Goal: Task Accomplishment & Management: Complete application form

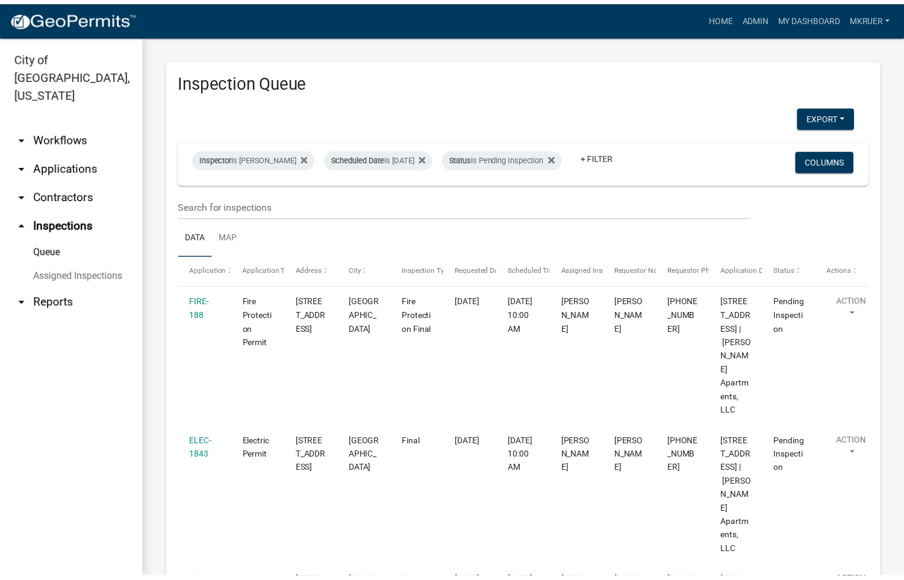
scroll to position [385, 0]
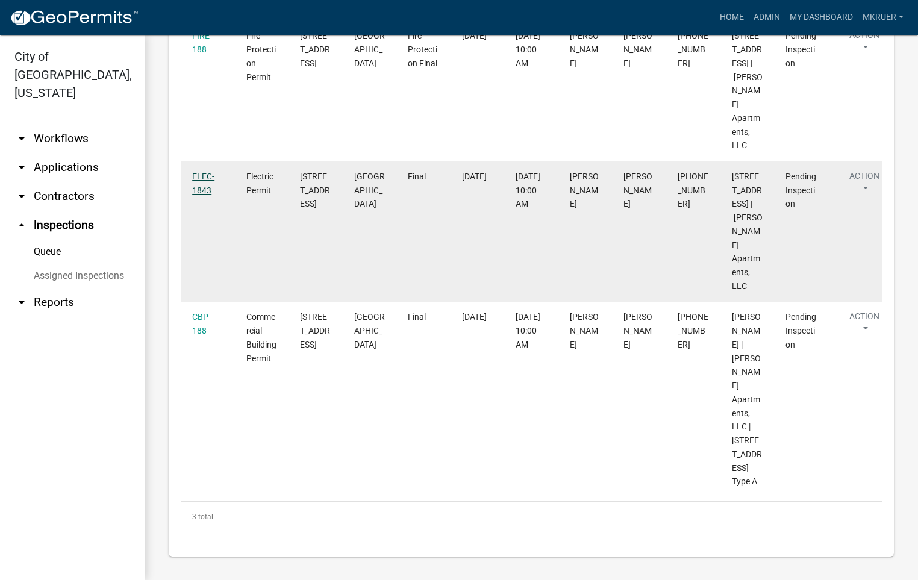
click at [201, 172] on link "ELEC-1843" at bounding box center [203, 183] width 22 height 23
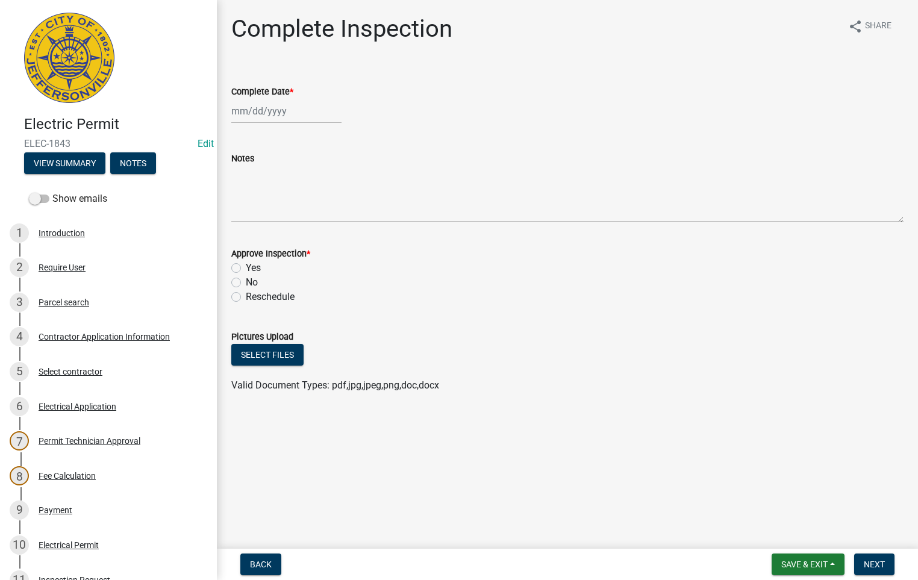
select select "10"
select select "2025"
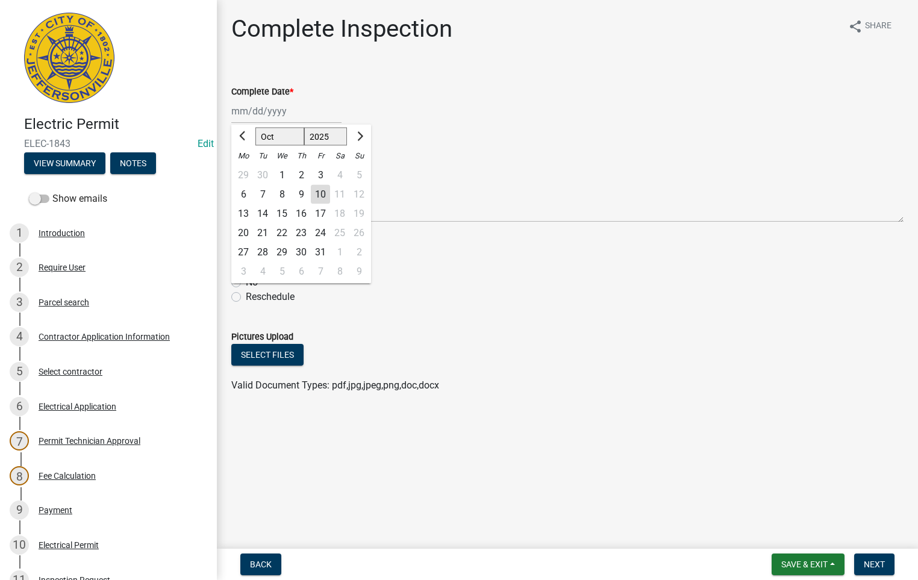
click at [270, 110] on div "[PERSON_NAME] Feb Mar Apr [PERSON_NAME][DATE] Oct Nov [DATE] 1526 1527 1528 152…" at bounding box center [286, 111] width 110 height 25
click at [322, 197] on div "10" at bounding box center [320, 194] width 19 height 19
type input "[DATE]"
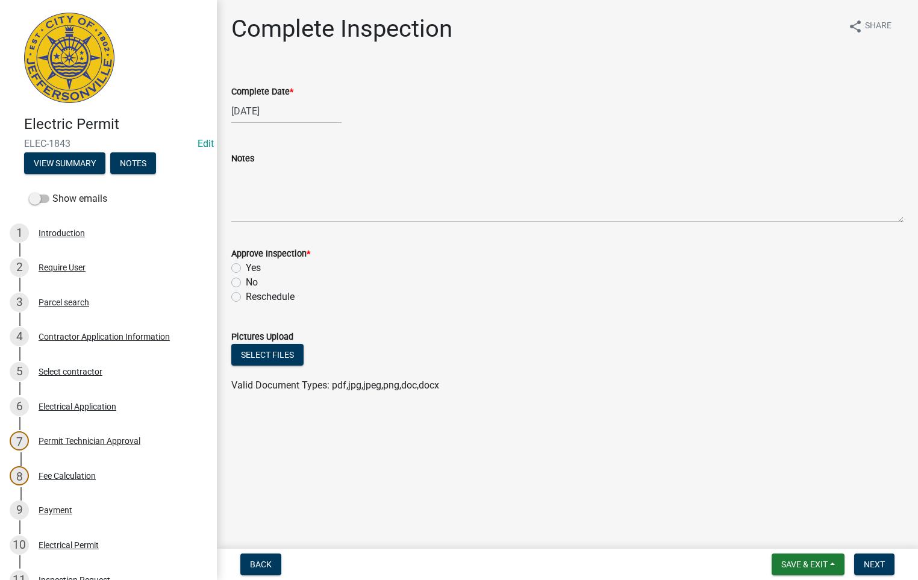
click at [246, 270] on label "Yes" at bounding box center [253, 268] width 15 height 14
click at [246, 269] on input "Yes" at bounding box center [250, 265] width 8 height 8
radio input "true"
click at [870, 564] on span "Next" at bounding box center [874, 564] width 21 height 10
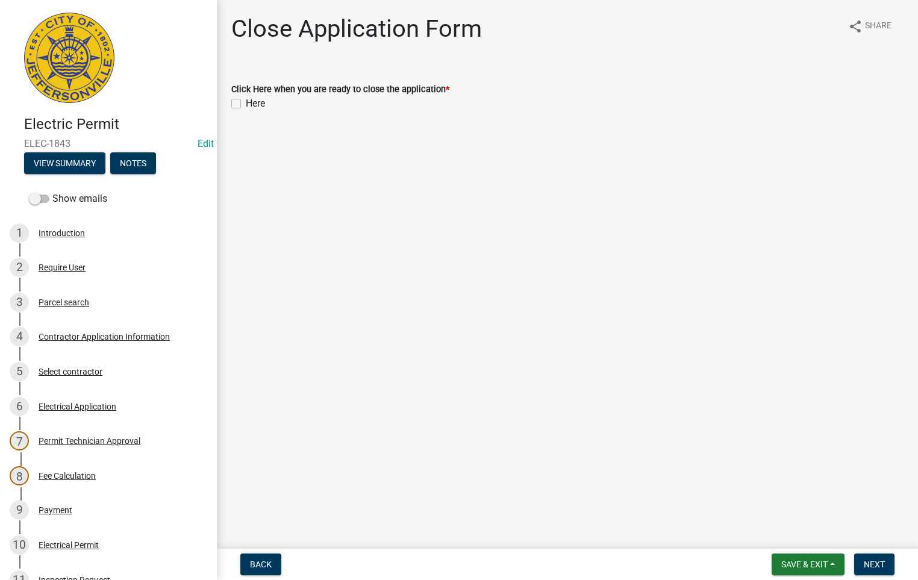
click at [246, 103] on label "Here" at bounding box center [255, 103] width 19 height 14
click at [246, 103] on input "Here" at bounding box center [250, 100] width 8 height 8
checkbox input "true"
click at [877, 562] on span "Next" at bounding box center [874, 564] width 21 height 10
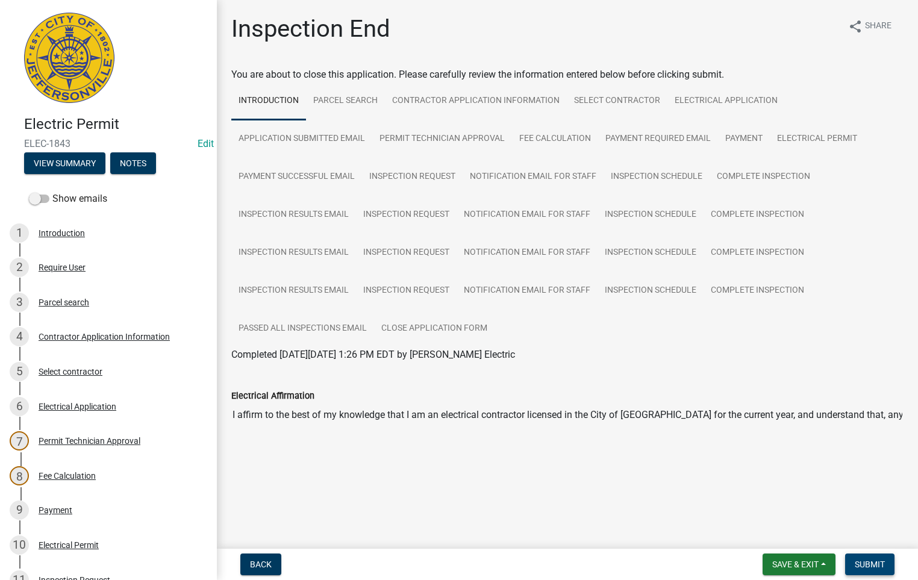
click at [867, 560] on span "Submit" at bounding box center [870, 564] width 30 height 10
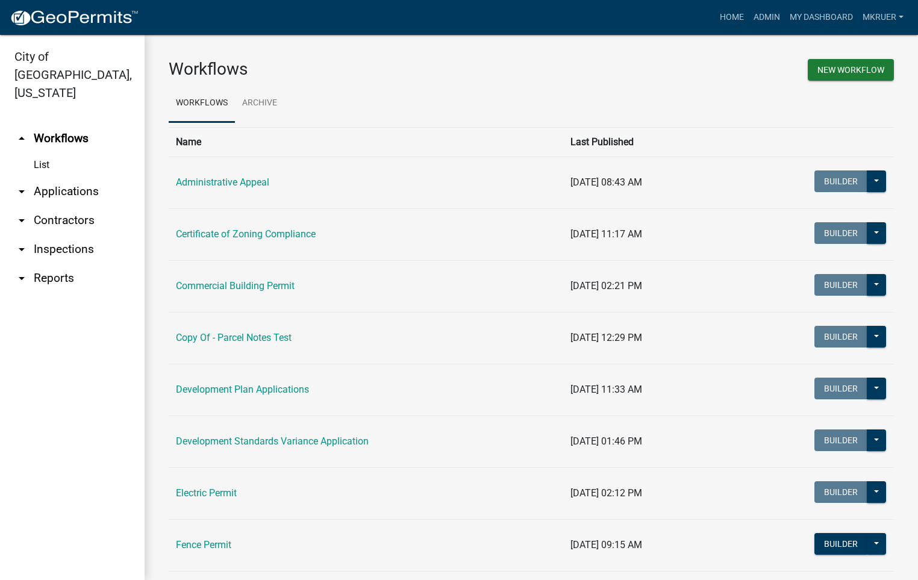
click at [71, 235] on link "arrow_drop_down Inspections" at bounding box center [72, 249] width 145 height 29
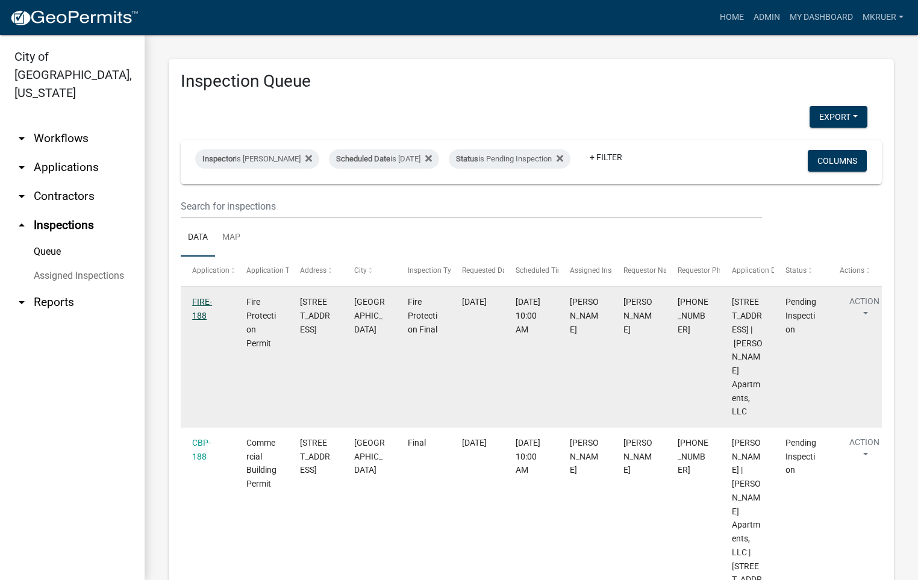
click at [199, 311] on link "FIRE-188" at bounding box center [202, 308] width 20 height 23
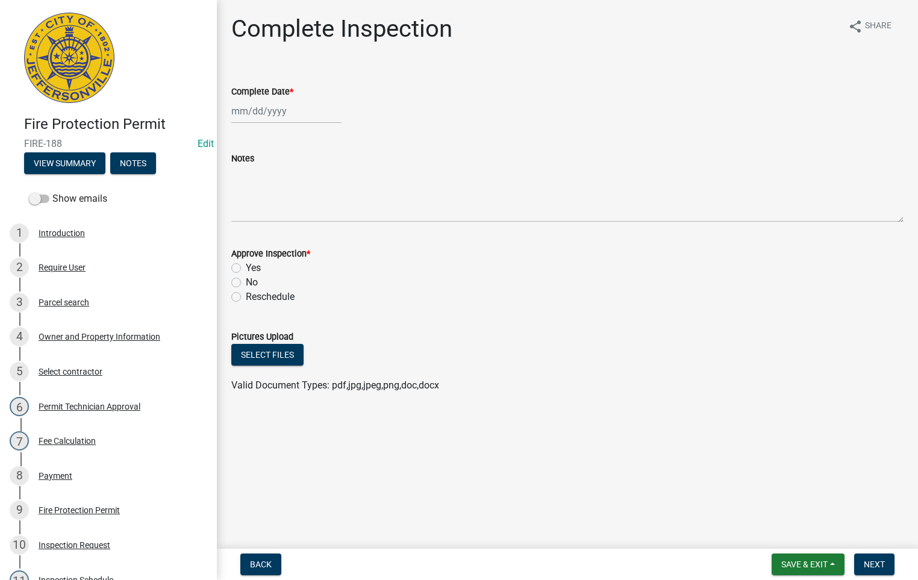
click at [267, 105] on div at bounding box center [286, 111] width 110 height 25
select select "10"
select select "2025"
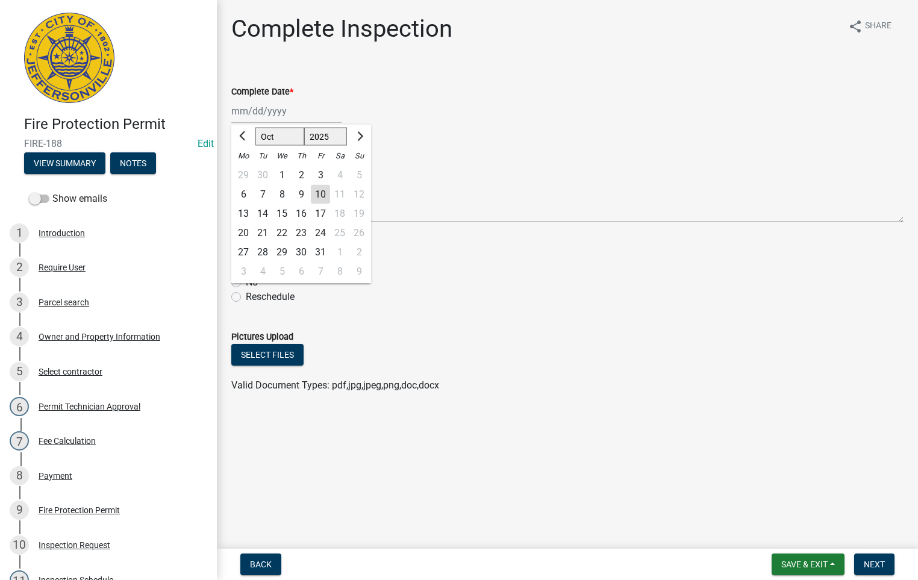
click at [316, 194] on div "10" at bounding box center [320, 194] width 19 height 19
type input "[DATE]"
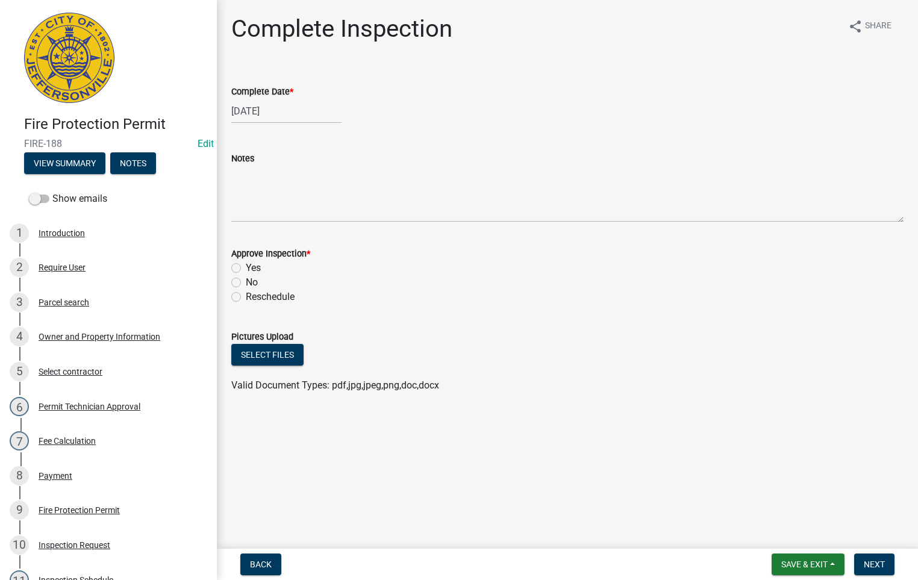
click at [246, 267] on label "Yes" at bounding box center [253, 268] width 15 height 14
click at [246, 267] on input "Yes" at bounding box center [250, 265] width 8 height 8
radio input "true"
click at [876, 564] on span "Next" at bounding box center [874, 564] width 21 height 10
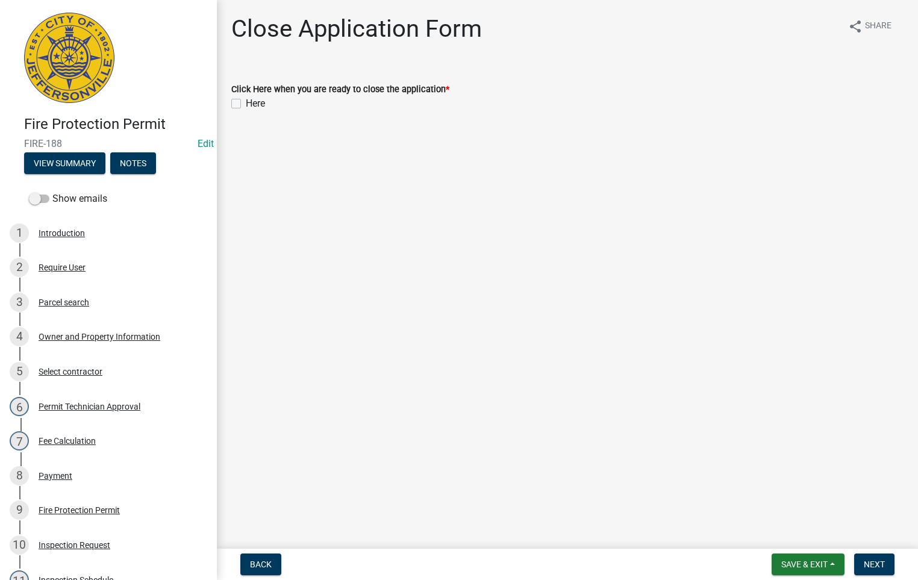
click at [246, 107] on label "Here" at bounding box center [255, 103] width 19 height 14
click at [246, 104] on input "Here" at bounding box center [250, 100] width 8 height 8
checkbox input "true"
click at [877, 562] on span "Next" at bounding box center [874, 564] width 21 height 10
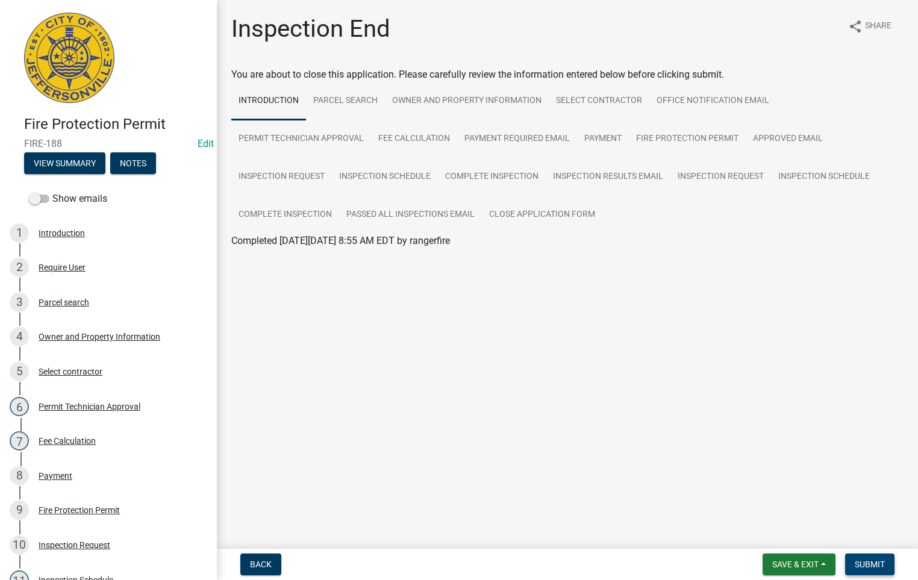
click at [878, 560] on span "Submit" at bounding box center [870, 564] width 30 height 10
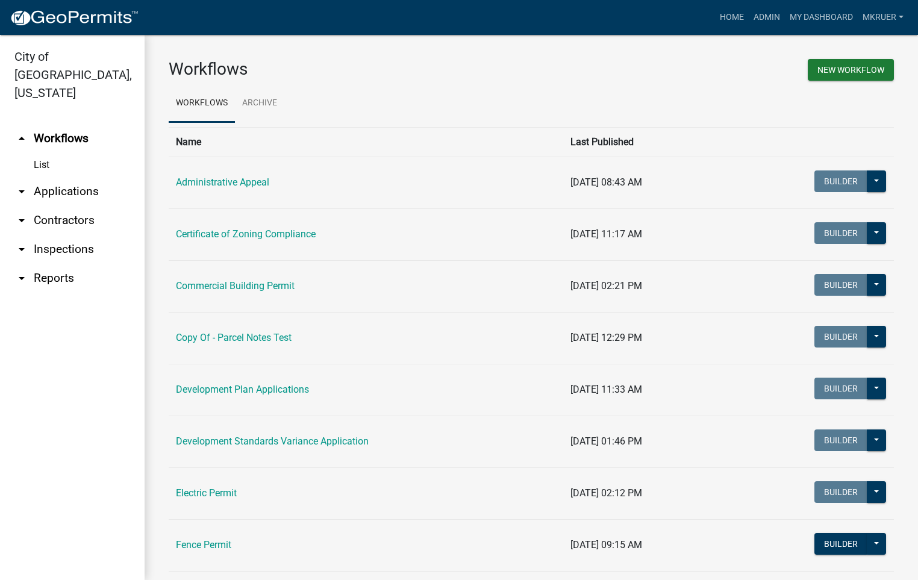
click at [58, 235] on link "arrow_drop_down Inspections" at bounding box center [72, 249] width 145 height 29
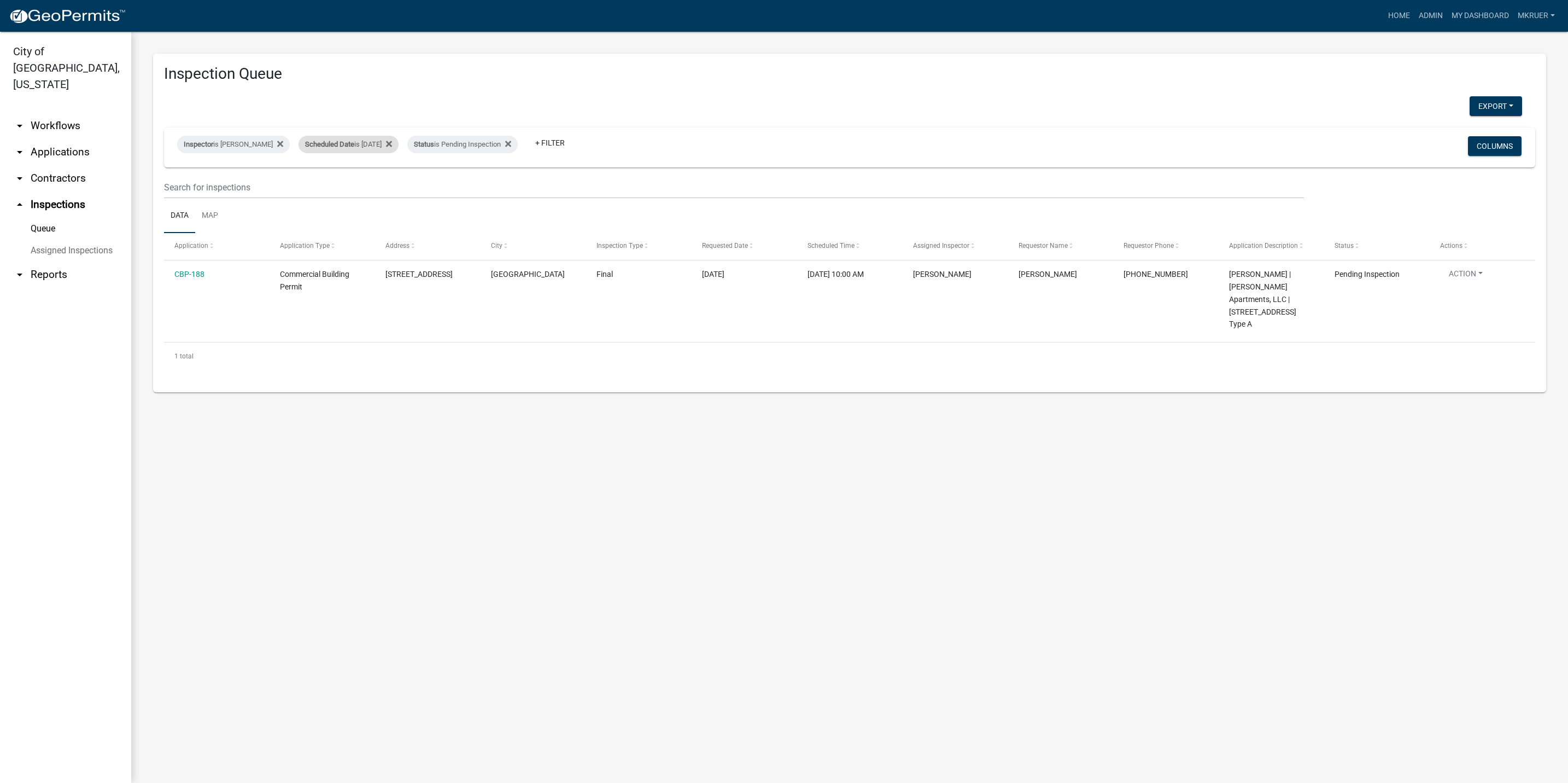
click at [370, 142] on div "Scheduled Date is [DATE]" at bounding box center [349, 144] width 100 height 17
click at [373, 183] on input "[DATE]" at bounding box center [341, 185] width 76 height 23
type input "[DATE]"
